Goal: Task Accomplishment & Management: Use online tool/utility

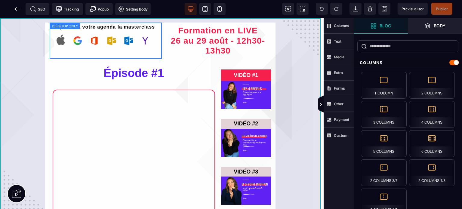
click at [316, 105] on div "Ajoutez à votre agenda la masterclass Formation en LIVE [DATE] au [DATE] - 12h3…" at bounding box center [161, 147] width 323 height 259
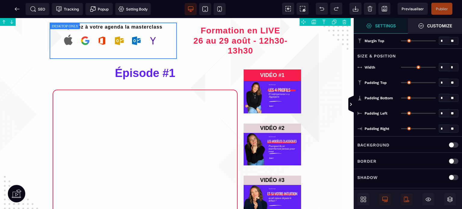
type input "*"
type input "***"
type input "**"
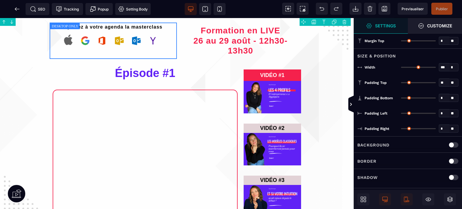
type input "**"
type input "***"
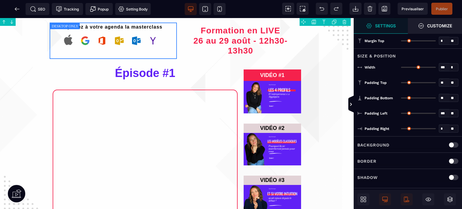
type input "***"
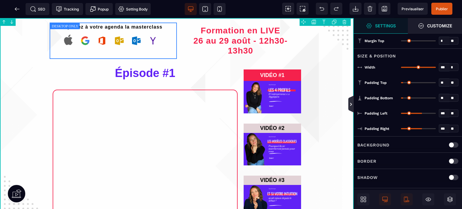
click at [350, 102] on icon at bounding box center [350, 104] width 5 height 5
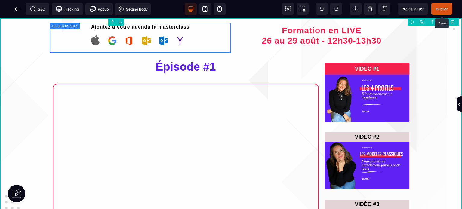
click at [438, 11] on span "Publier" at bounding box center [441, 9] width 21 height 12
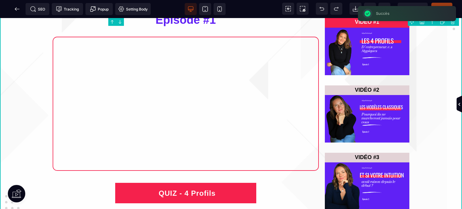
scroll to position [48, 0]
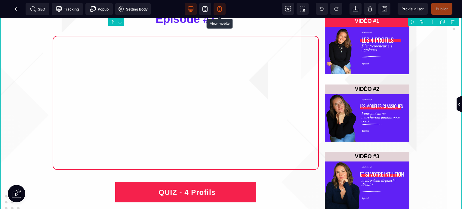
click at [220, 5] on span at bounding box center [219, 9] width 12 height 12
type input "*"
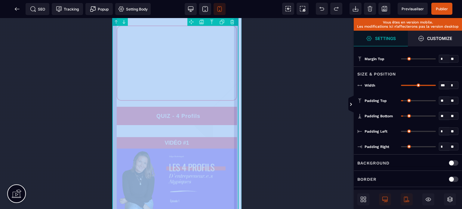
drag, startPoint x: 353, startPoint y: 82, endPoint x: 237, endPoint y: 116, distance: 121.6
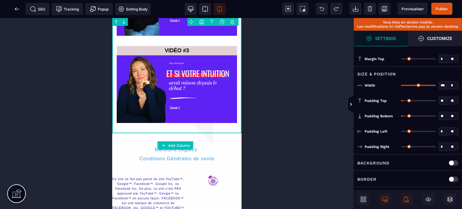
scroll to position [331, 0]
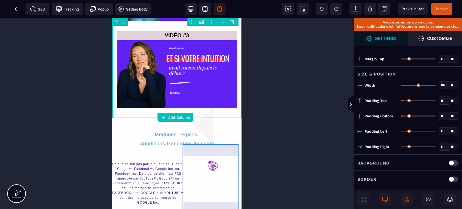
click at [214, 193] on div at bounding box center [212, 183] width 57 height 70
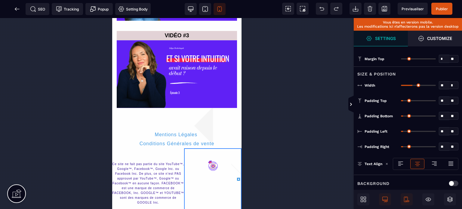
type input "*"
drag, startPoint x: 404, startPoint y: 115, endPoint x: 389, endPoint y: 117, distance: 14.6
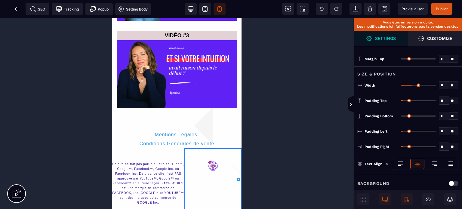
type input "*"
click at [401, 117] on input "range" at bounding box center [418, 115] width 35 height 1
type input "**"
type input "*"
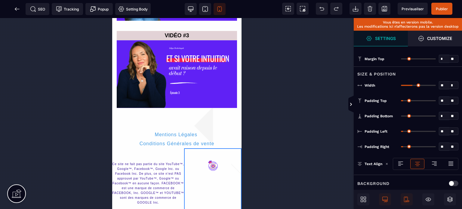
type input "*"
drag, startPoint x: 405, startPoint y: 101, endPoint x: 372, endPoint y: 107, distance: 33.6
type input "*"
click at [401, 101] on input "range" at bounding box center [418, 100] width 35 height 1
type input "**"
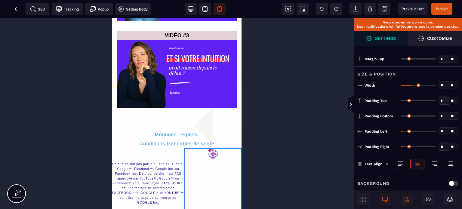
type input "**"
type input "***"
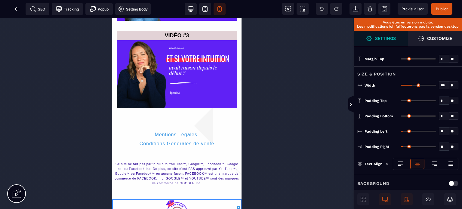
drag, startPoint x: 413, startPoint y: 84, endPoint x: 461, endPoint y: 89, distance: 48.6
type input "***"
click at [435, 86] on input "range" at bounding box center [418, 85] width 35 height 1
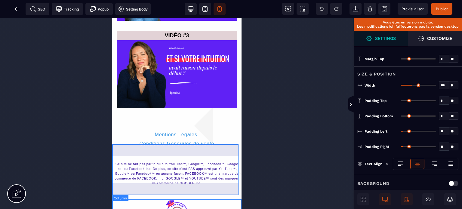
click at [206, 154] on div "Ce site ne fait pas partie du site YouTube™, Google™, Facebook™, Google Inc. ou…" at bounding box center [176, 173] width 129 height 51
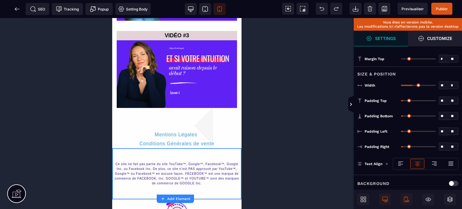
type input "*"
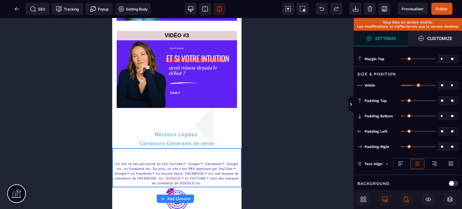
drag, startPoint x: 404, startPoint y: 115, endPoint x: 390, endPoint y: 119, distance: 14.4
type input "*"
click at [401, 117] on input "range" at bounding box center [418, 115] width 35 height 1
type input "*"
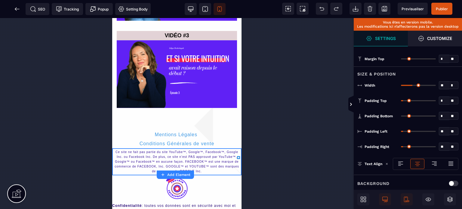
drag, startPoint x: 404, startPoint y: 98, endPoint x: 383, endPoint y: 102, distance: 21.4
type input "*"
click at [401, 101] on input "range" at bounding box center [418, 100] width 35 height 1
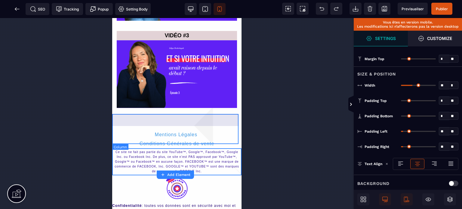
click at [125, 122] on div "Mentions Légales Conditions Générales de vente" at bounding box center [176, 133] width 129 height 30
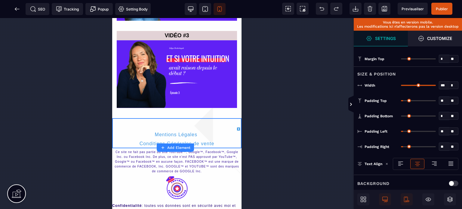
type input "*"
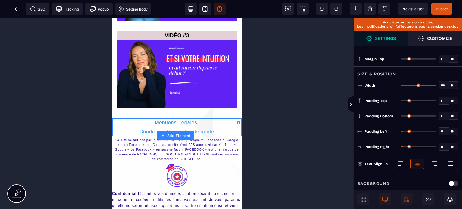
drag, startPoint x: 402, startPoint y: 99, endPoint x: 385, endPoint y: 102, distance: 17.3
type input "*"
click at [401, 101] on input "range" at bounding box center [418, 100] width 35 height 1
click at [444, 5] on span "Publier" at bounding box center [441, 9] width 21 height 12
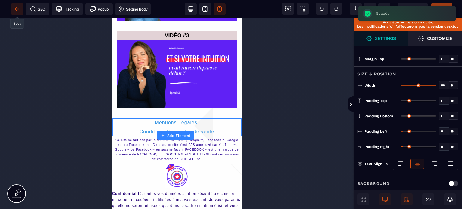
click at [16, 8] on icon at bounding box center [16, 8] width 2 height 3
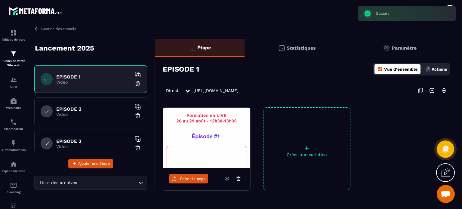
scroll to position [96, 0]
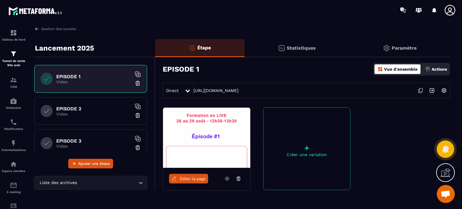
click at [109, 108] on h6 "EPISODE 2" at bounding box center [93, 109] width 75 height 6
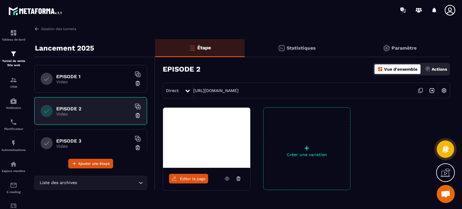
click at [95, 138] on h6 "EPISODE 3" at bounding box center [93, 141] width 75 height 6
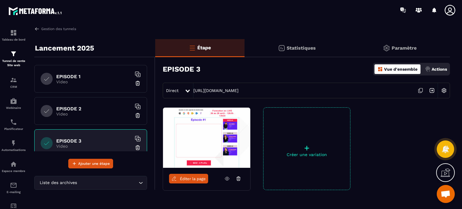
click at [201, 179] on span "Éditer la page" at bounding box center [193, 178] width 26 height 5
